Goal: Task Accomplishment & Management: Manage account settings

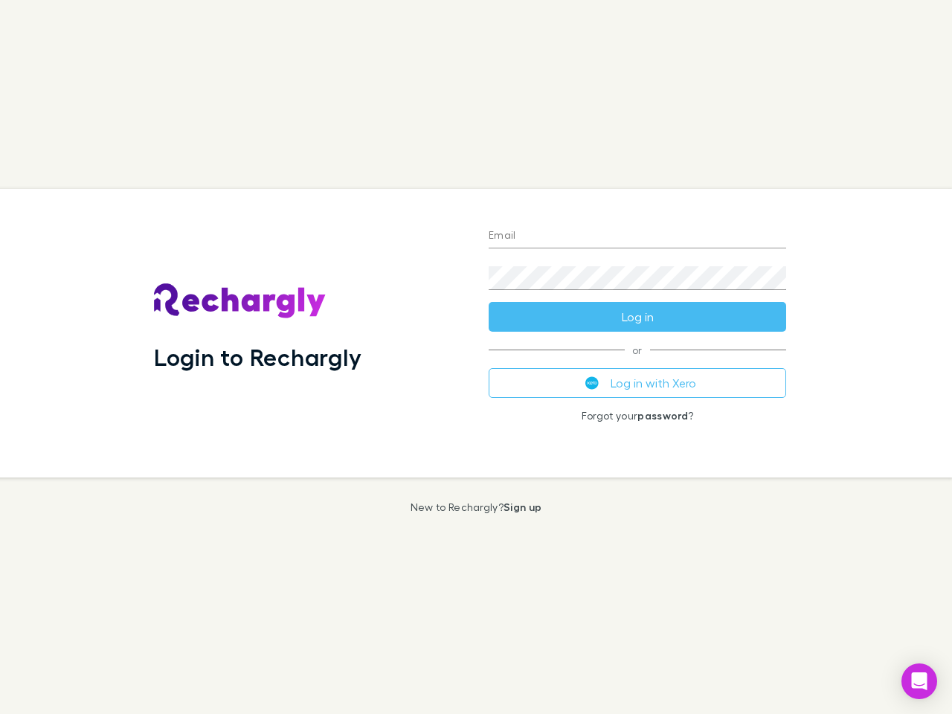
click at [476, 357] on div "Login to Rechargly" at bounding box center [309, 333] width 335 height 288
click at [637, 236] on input "Email" at bounding box center [636, 237] width 297 height 24
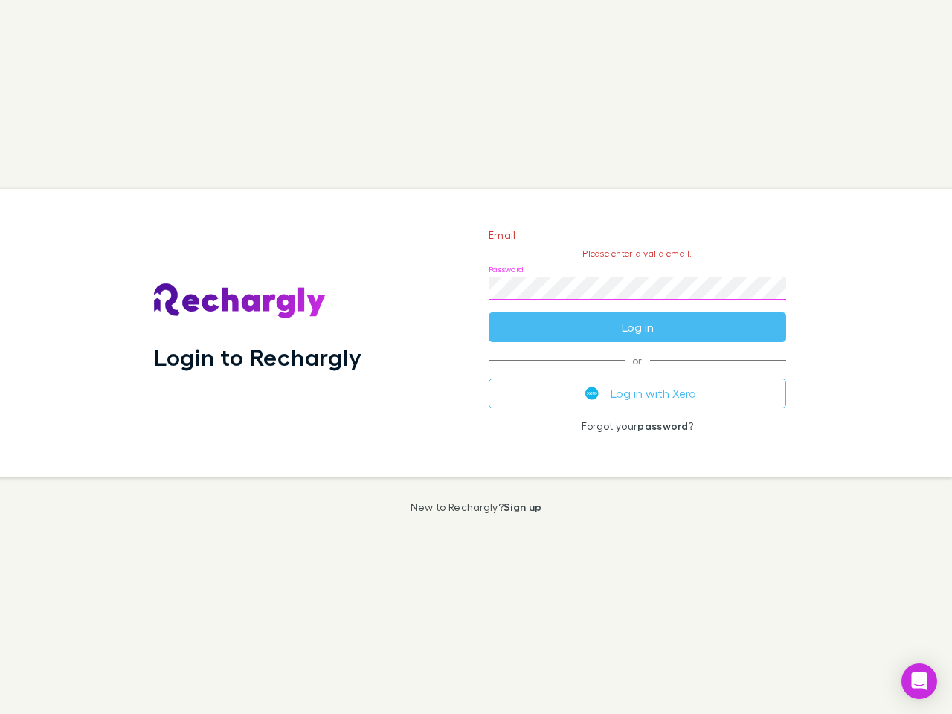
click at [637, 317] on form "Email Please enter a valid email. Password Log in" at bounding box center [636, 277] width 297 height 129
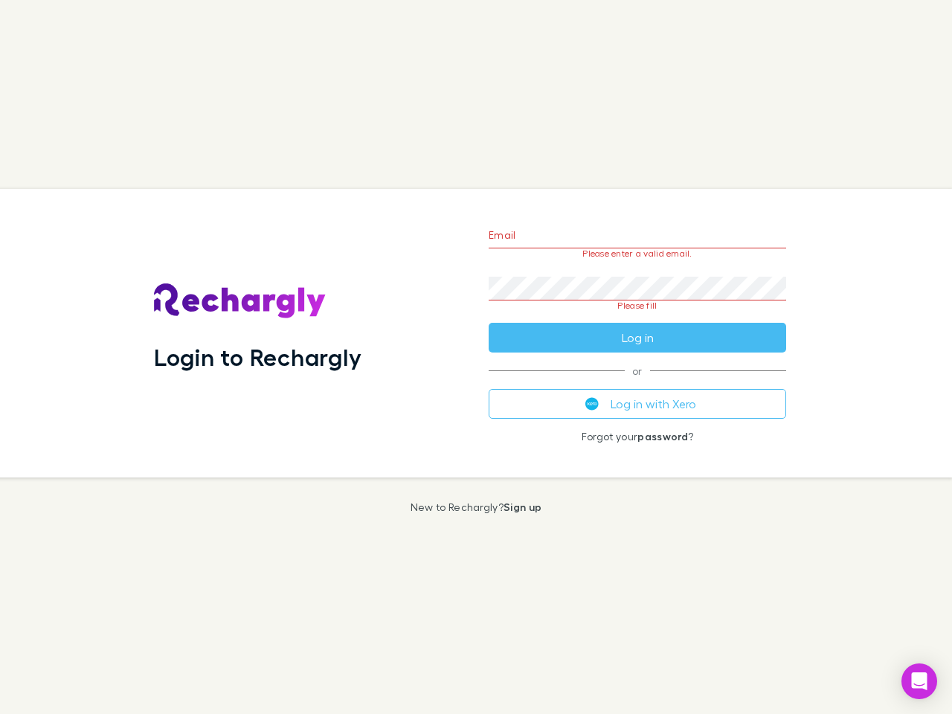
click at [637, 383] on div "Email Please enter a valid email. Password Please fill Log in or Log in with Xe…" at bounding box center [637, 333] width 321 height 288
click at [919, 681] on icon "Open Intercom Messenger" at bounding box center [919, 681] width 16 height 18
